Goal: Find specific page/section: Find specific page/section

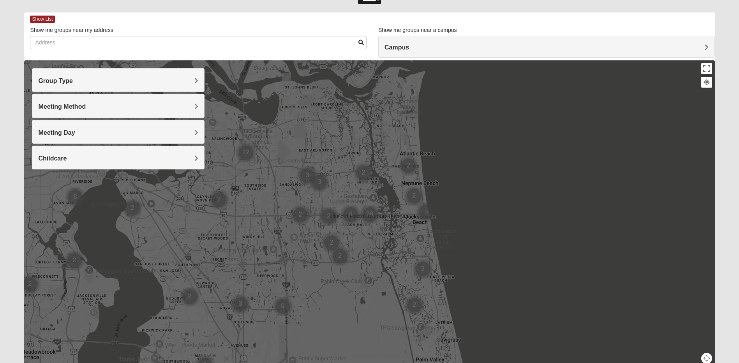
scroll to position [39, 0]
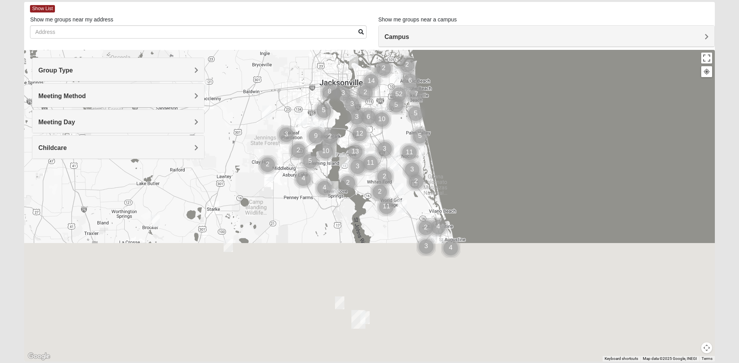
drag, startPoint x: 388, startPoint y: 287, endPoint x: 403, endPoint y: 111, distance: 176.4
click at [403, 110] on div at bounding box center [369, 206] width 691 height 312
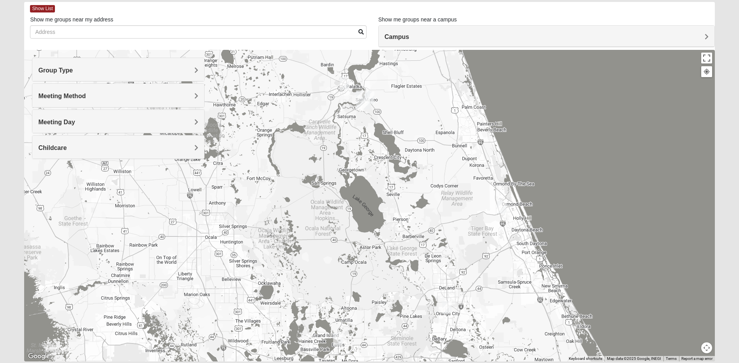
drag, startPoint x: 391, startPoint y: 275, endPoint x: 391, endPoint y: 111, distance: 163.7
click at [391, 111] on div at bounding box center [369, 206] width 691 height 312
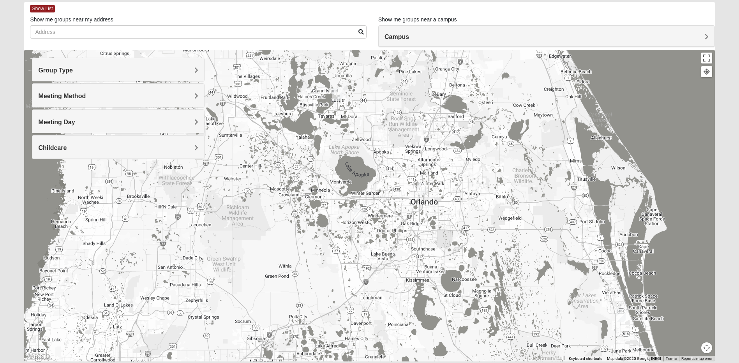
drag, startPoint x: 401, startPoint y: 307, endPoint x: 400, endPoint y: 66, distance: 241.3
click at [400, 66] on div at bounding box center [369, 206] width 691 height 312
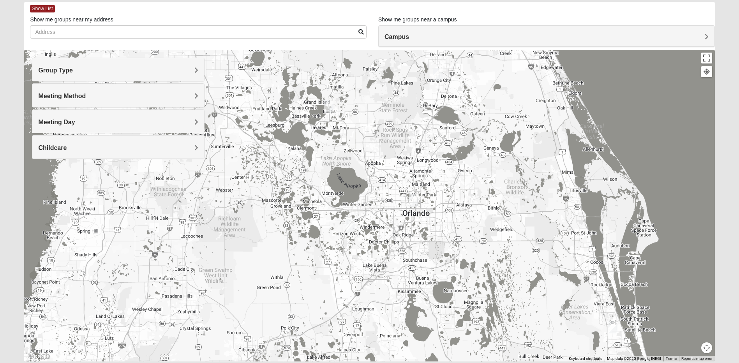
drag, startPoint x: 433, startPoint y: 271, endPoint x: 424, endPoint y: 284, distance: 15.9
click at [424, 284] on div at bounding box center [369, 206] width 691 height 312
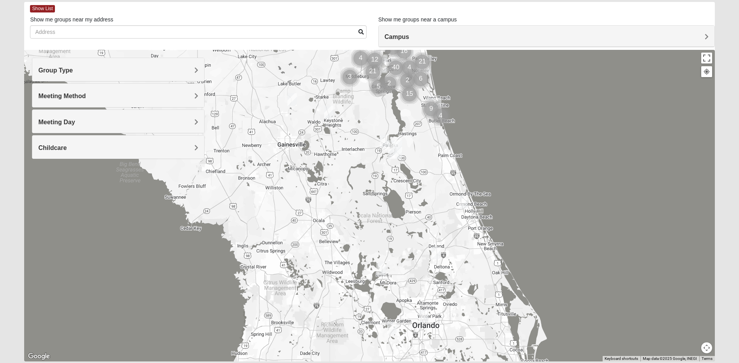
drag, startPoint x: 406, startPoint y: 121, endPoint x: 411, endPoint y: 203, distance: 82.8
click at [411, 203] on div at bounding box center [369, 206] width 691 height 312
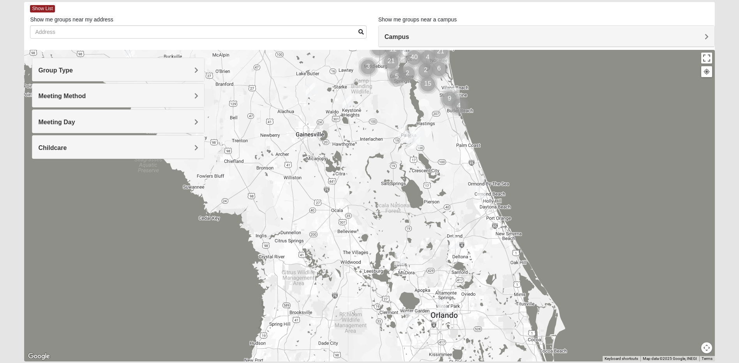
drag, startPoint x: 487, startPoint y: 322, endPoint x: 505, endPoint y: 311, distance: 21.0
click at [505, 311] on div at bounding box center [369, 206] width 691 height 312
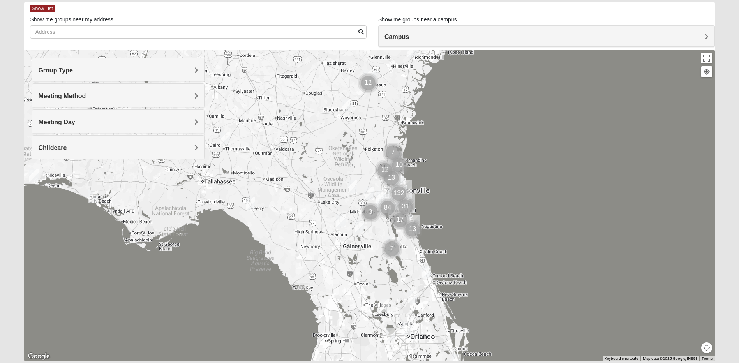
drag, startPoint x: 490, startPoint y: 309, endPoint x: 430, endPoint y: 340, distance: 67.6
click at [430, 340] on div at bounding box center [369, 206] width 691 height 312
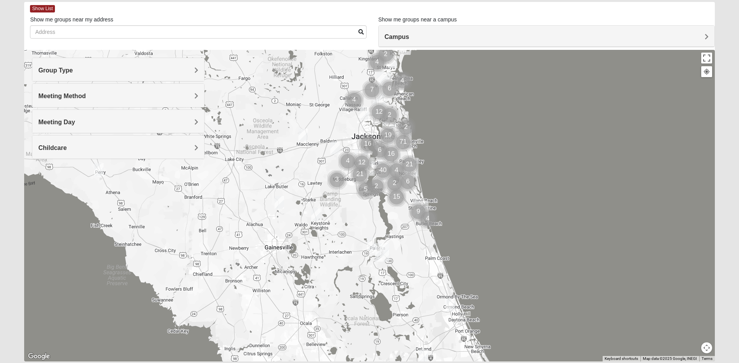
drag, startPoint x: 424, startPoint y: 295, endPoint x: 440, endPoint y: 346, distance: 53.0
click at [440, 346] on div at bounding box center [369, 206] width 691 height 312
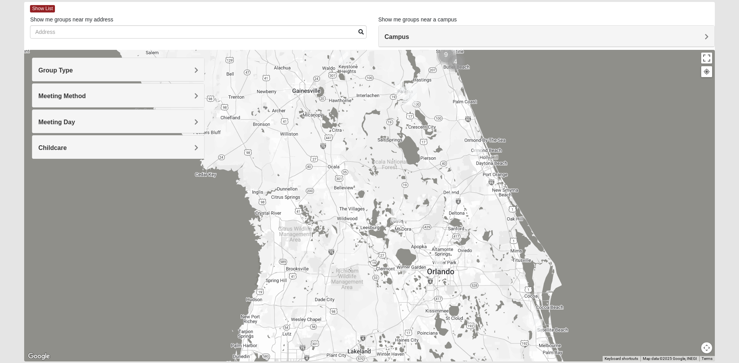
drag, startPoint x: 395, startPoint y: 320, endPoint x: 423, endPoint y: 163, distance: 159.9
click at [423, 163] on div at bounding box center [369, 206] width 691 height 312
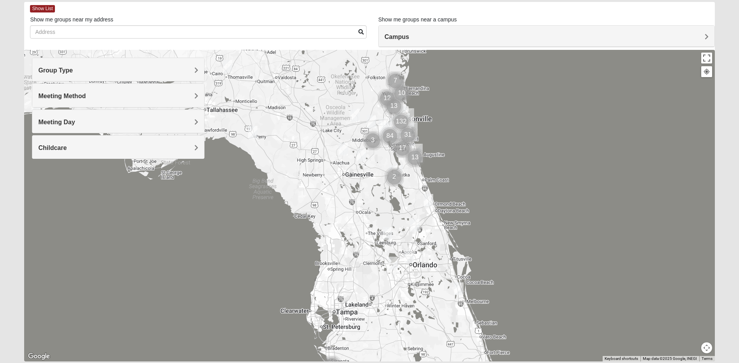
drag, startPoint x: 440, startPoint y: 241, endPoint x: 417, endPoint y: 290, distance: 53.7
click at [417, 290] on div at bounding box center [369, 206] width 691 height 312
